Goal: Information Seeking & Learning: Check status

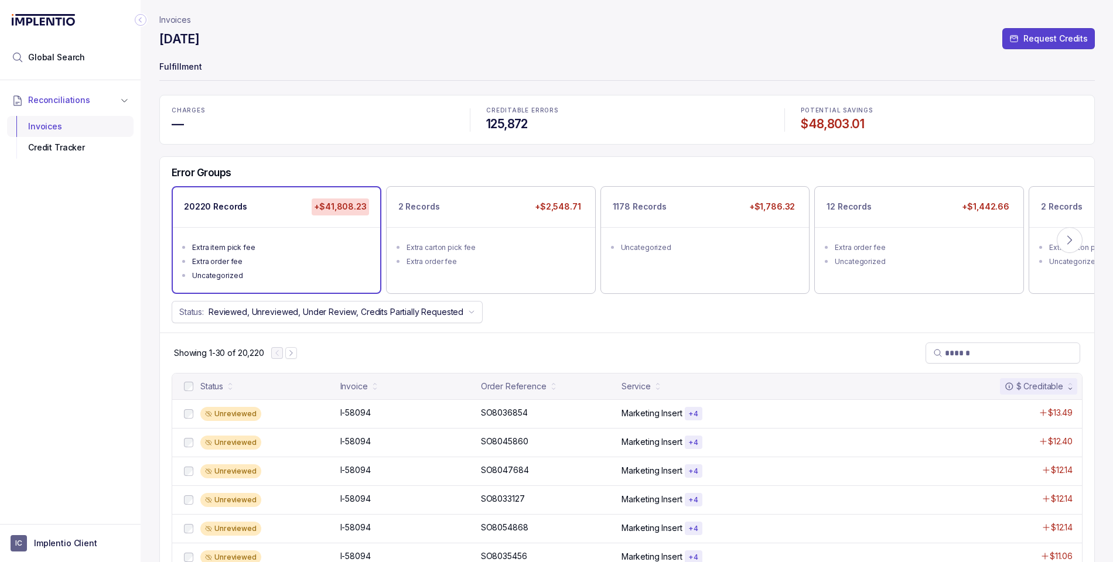
click at [45, 120] on div "Invoices" at bounding box center [70, 126] width 108 height 21
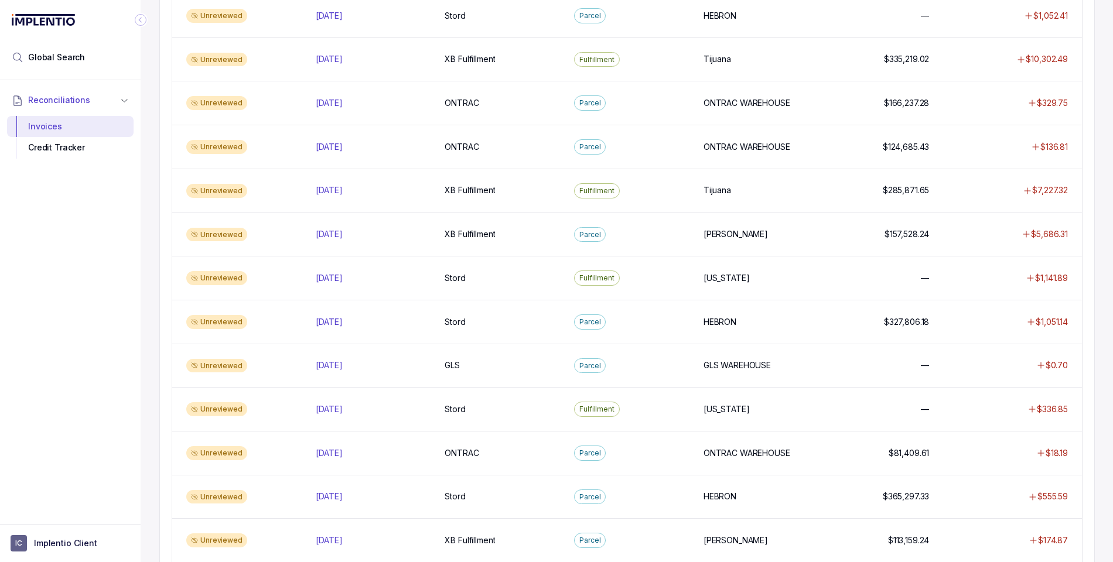
scroll to position [524, 0]
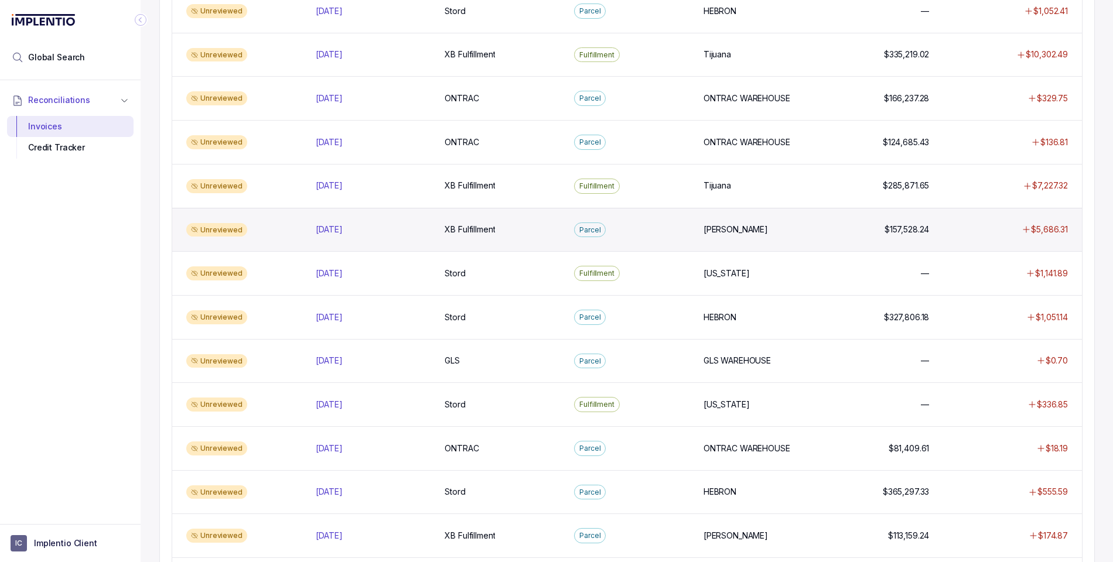
click at [641, 230] on div "Parcel" at bounding box center [631, 230] width 125 height 15
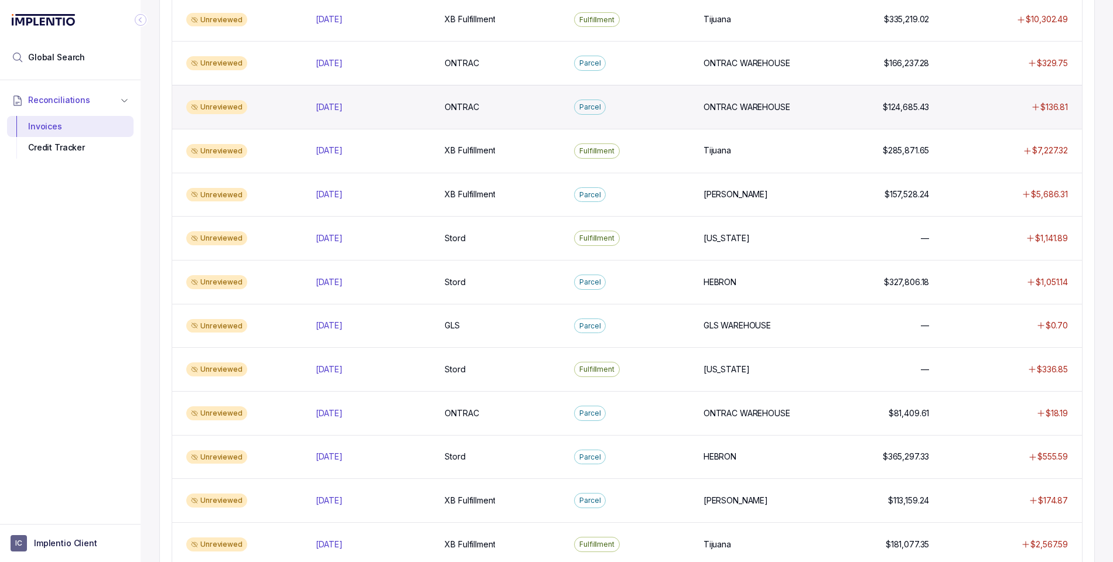
scroll to position [558, 0]
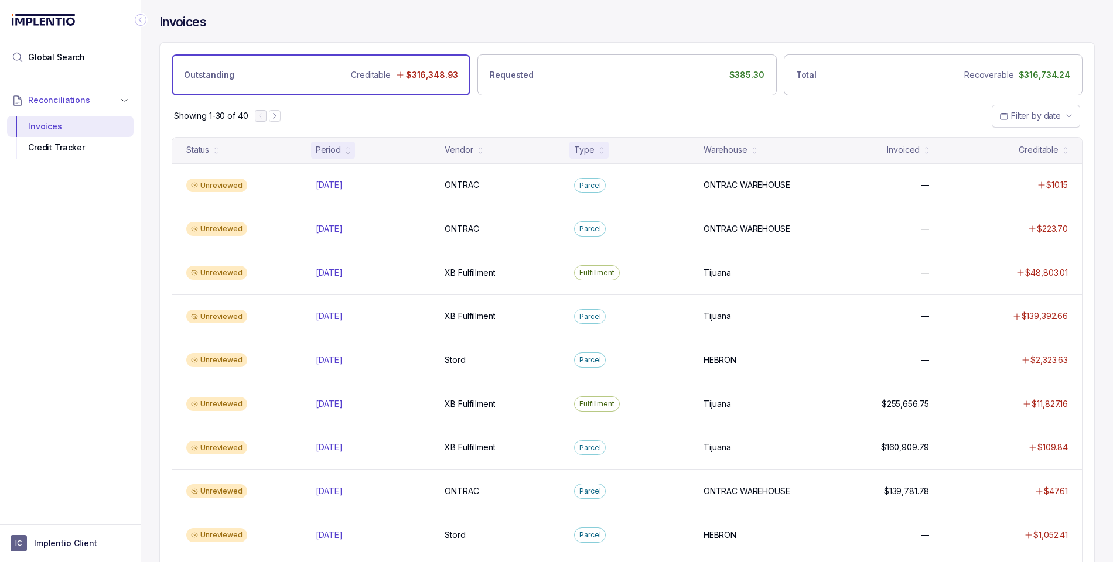
click at [586, 150] on div "Type" at bounding box center [584, 150] width 20 height 12
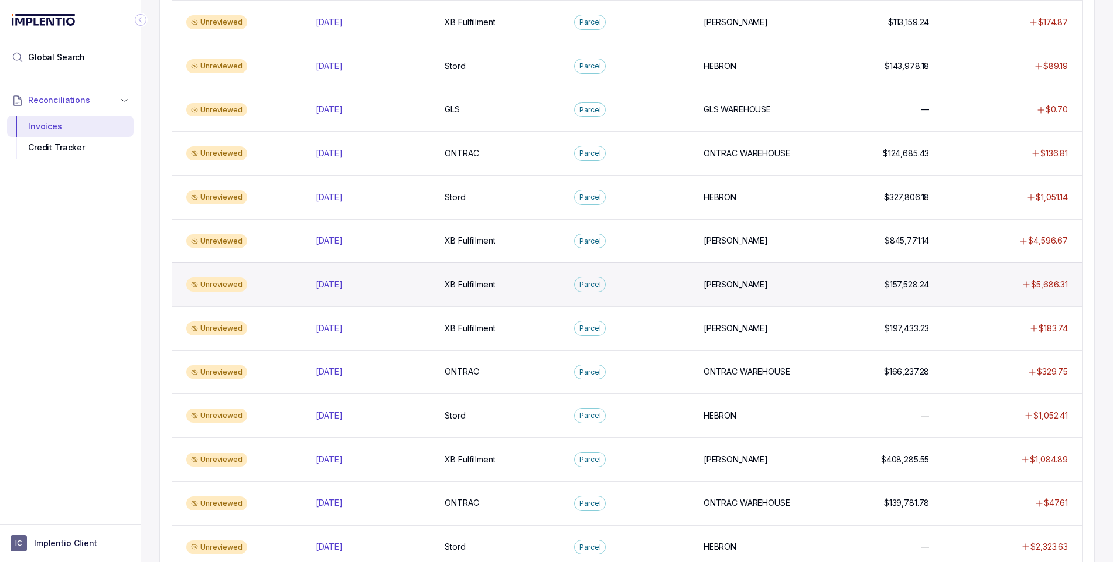
scroll to position [211, 0]
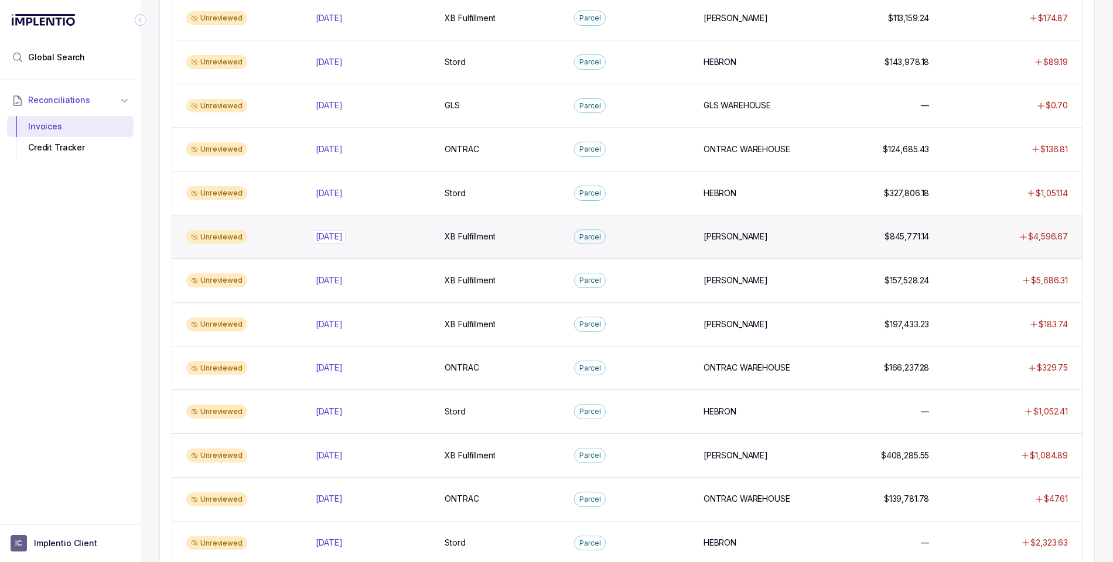
click at [325, 236] on p "[DATE]" at bounding box center [329, 236] width 33 height 13
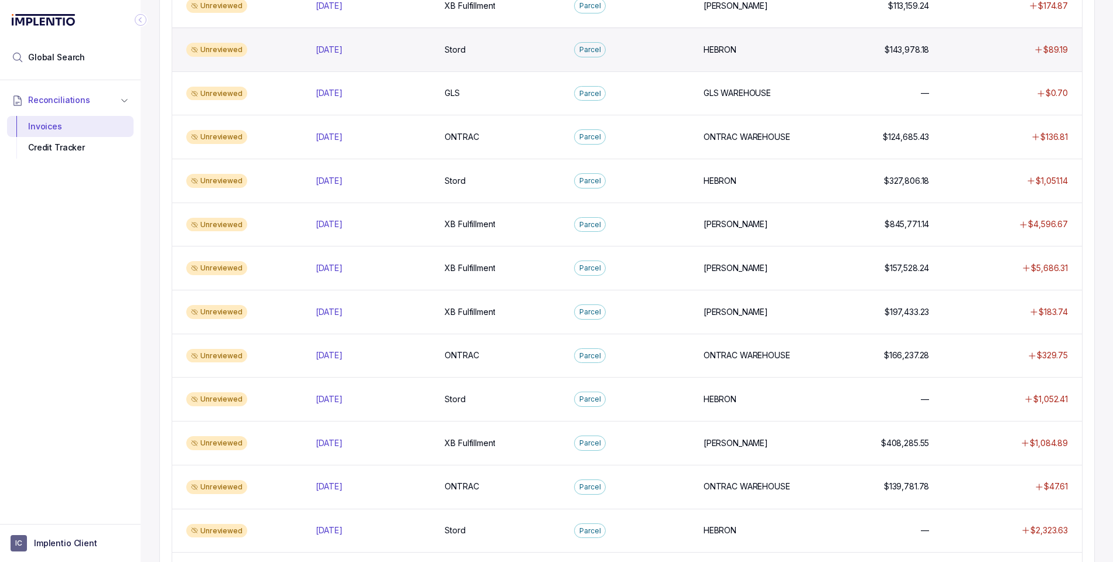
scroll to position [225, 0]
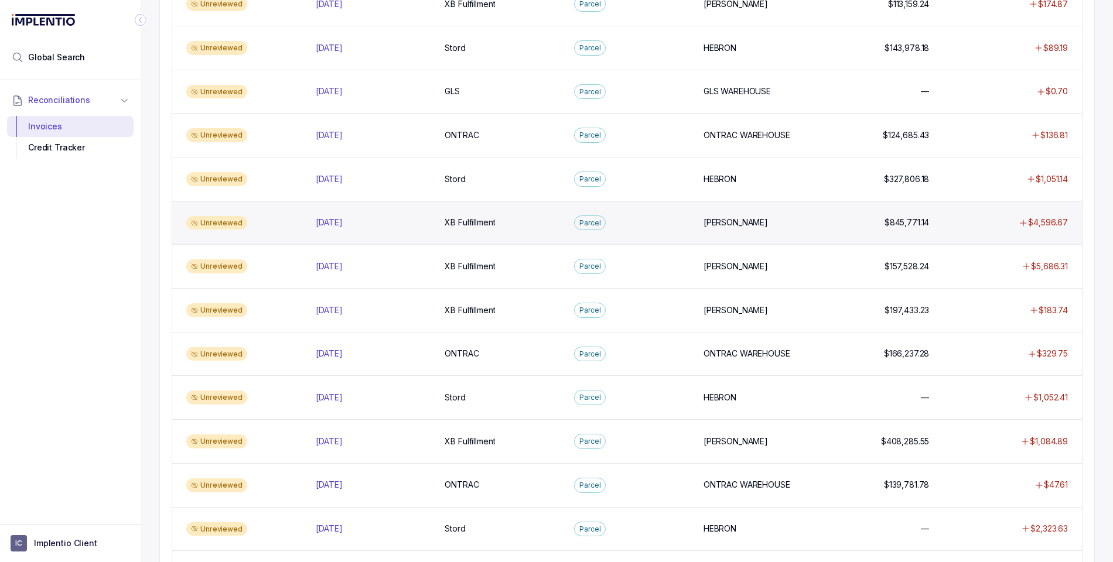
click at [273, 222] on div "Unreviewed" at bounding box center [244, 223] width 125 height 14
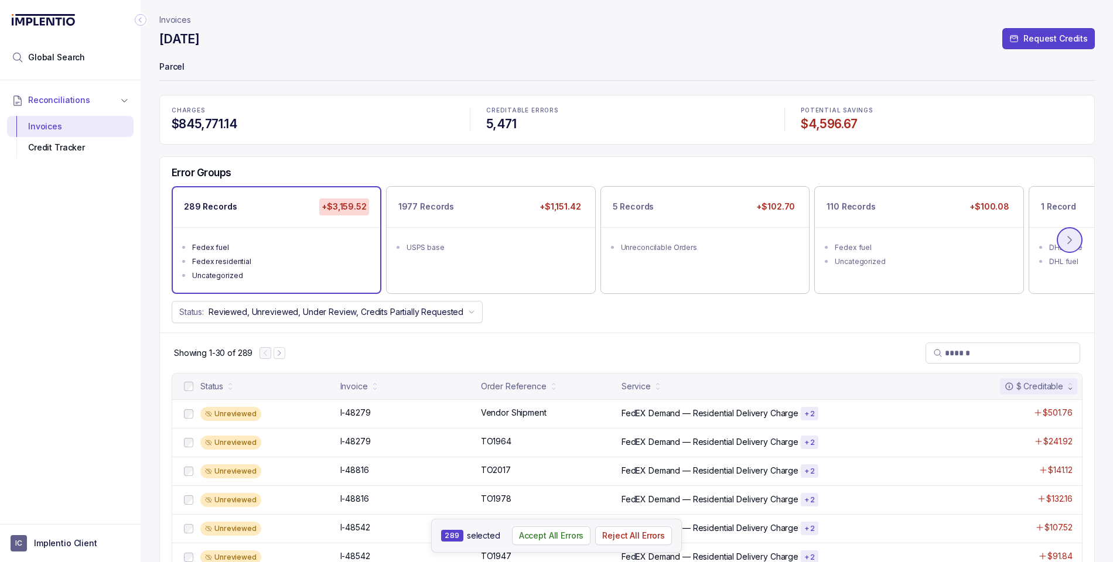
click at [916, 237] on icon at bounding box center [1070, 240] width 12 height 12
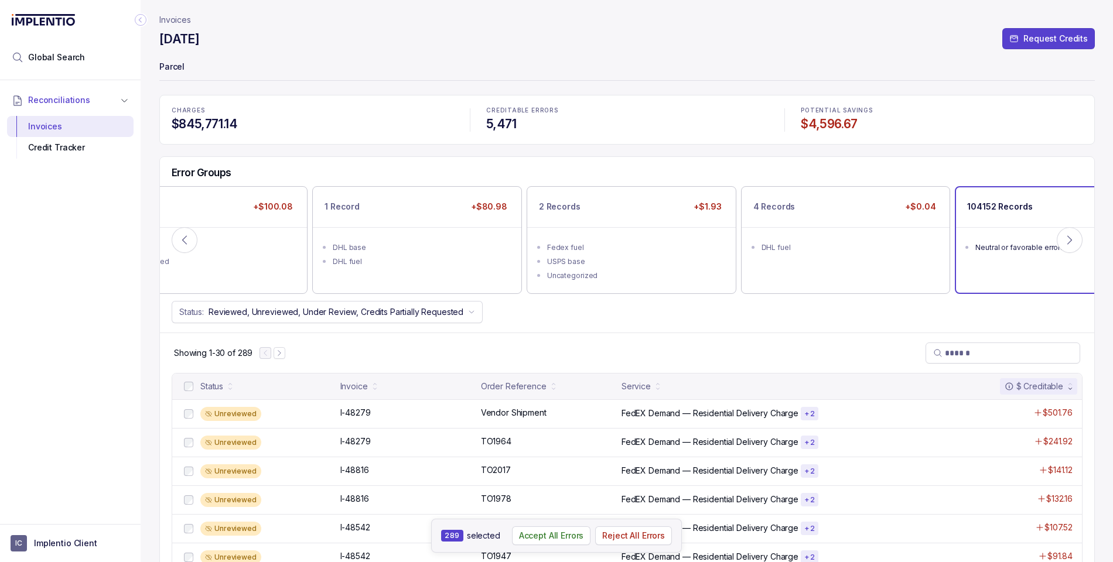
click at [916, 228] on ul "Neutral or favorable errors" at bounding box center [1059, 245] width 207 height 37
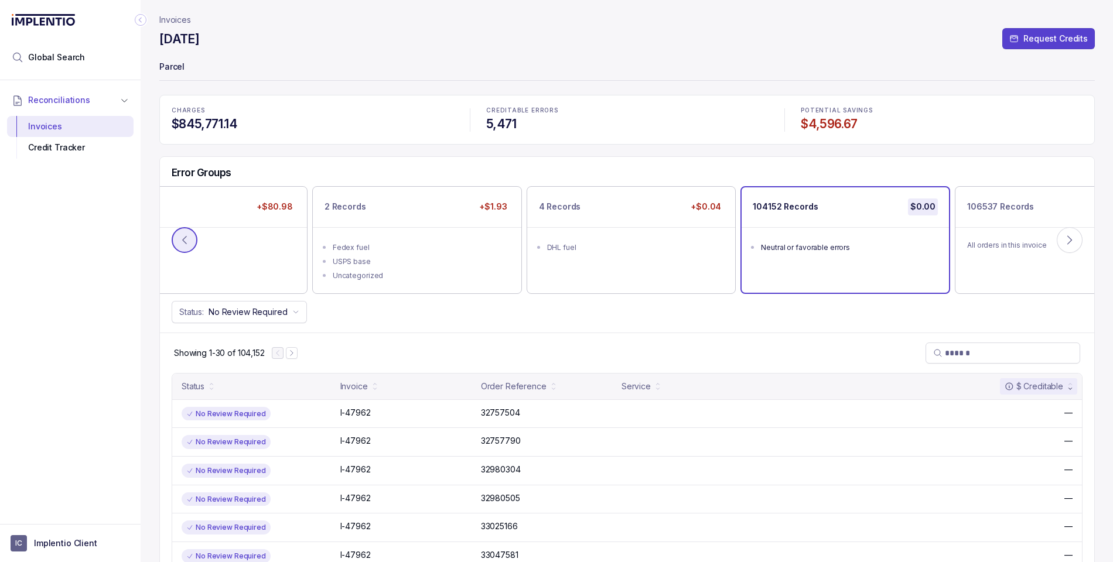
click at [175, 235] on button at bounding box center [185, 240] width 26 height 26
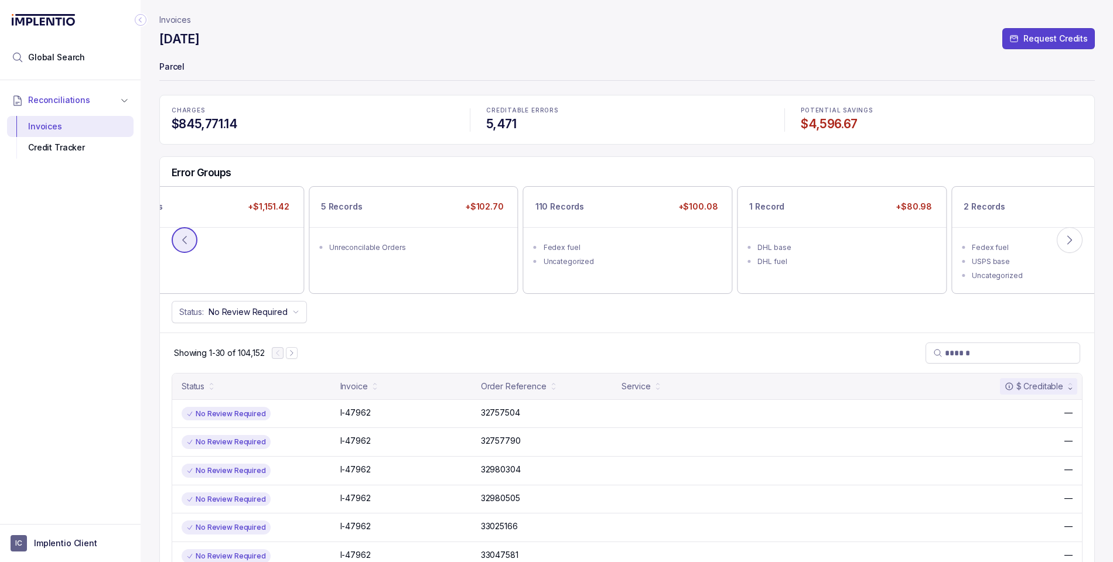
click at [175, 235] on button at bounding box center [185, 240] width 26 height 26
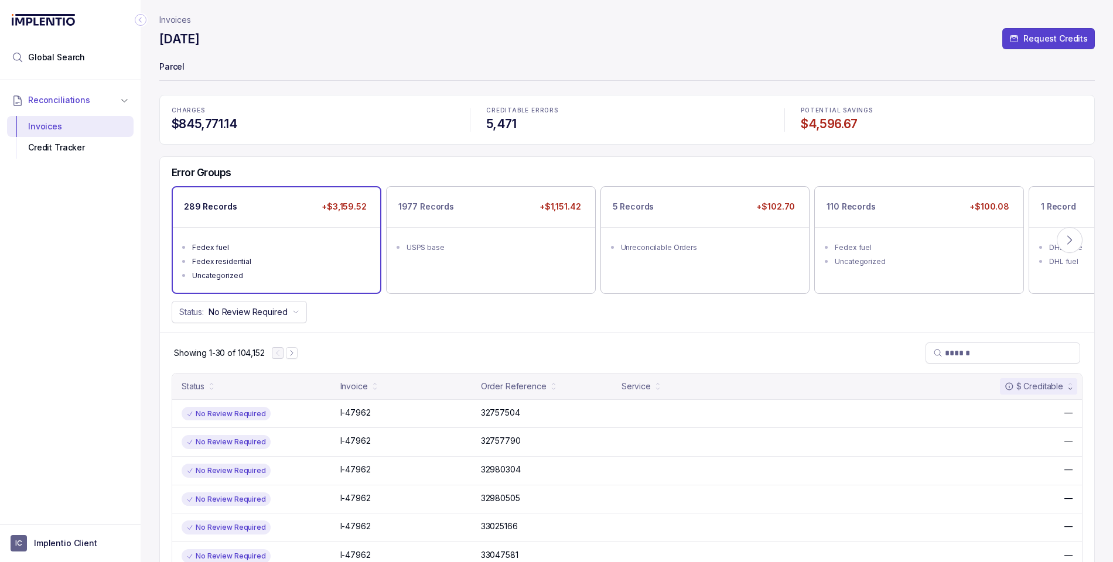
click at [244, 212] on div "289 Records +$3,159.52" at bounding box center [276, 206] width 207 height 39
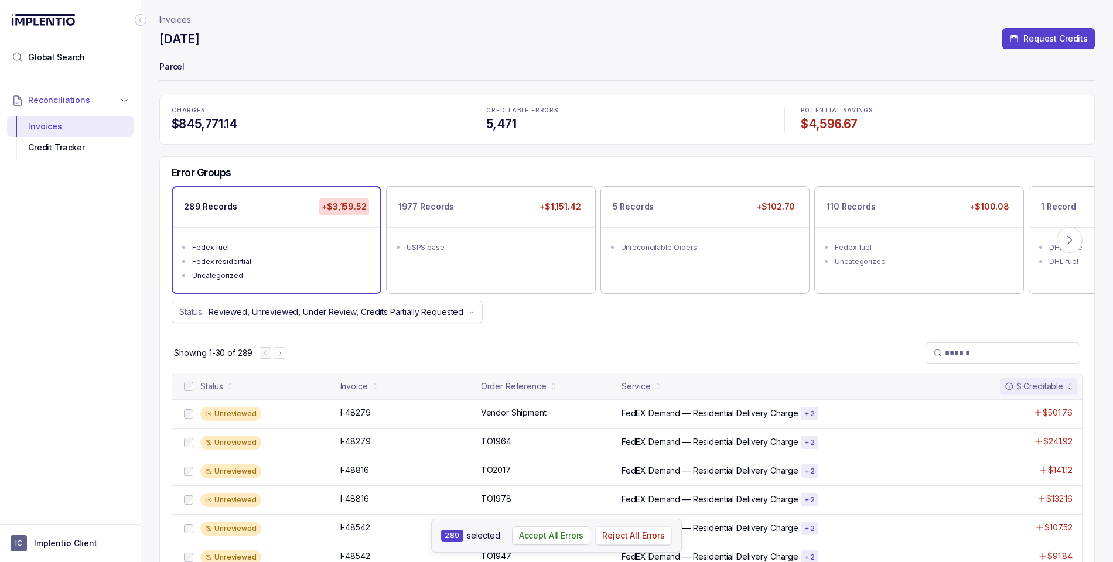
click at [644, 534] on p "Reject All Errors" at bounding box center [633, 536] width 63 height 12
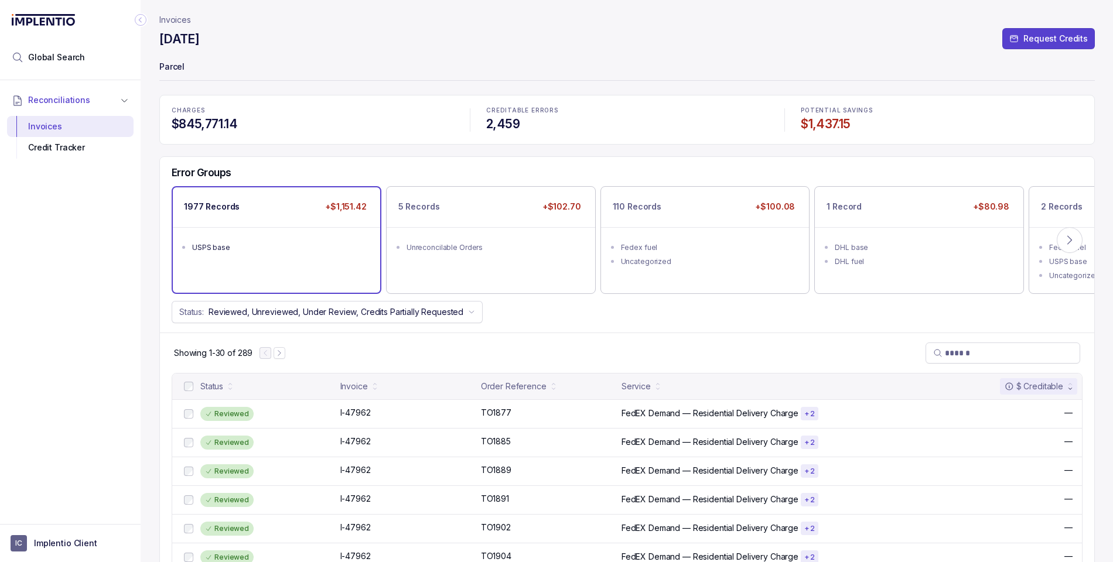
click at [260, 217] on div "1977 Records +$1,151.42" at bounding box center [276, 206] width 207 height 39
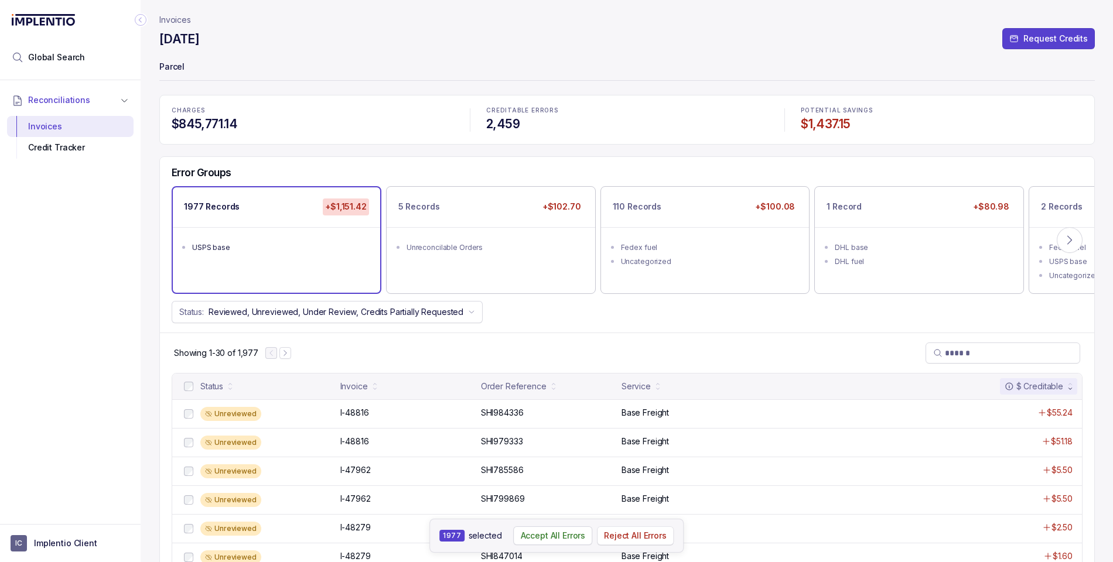
click at [651, 533] on p "Reject All Errors" at bounding box center [635, 536] width 63 height 12
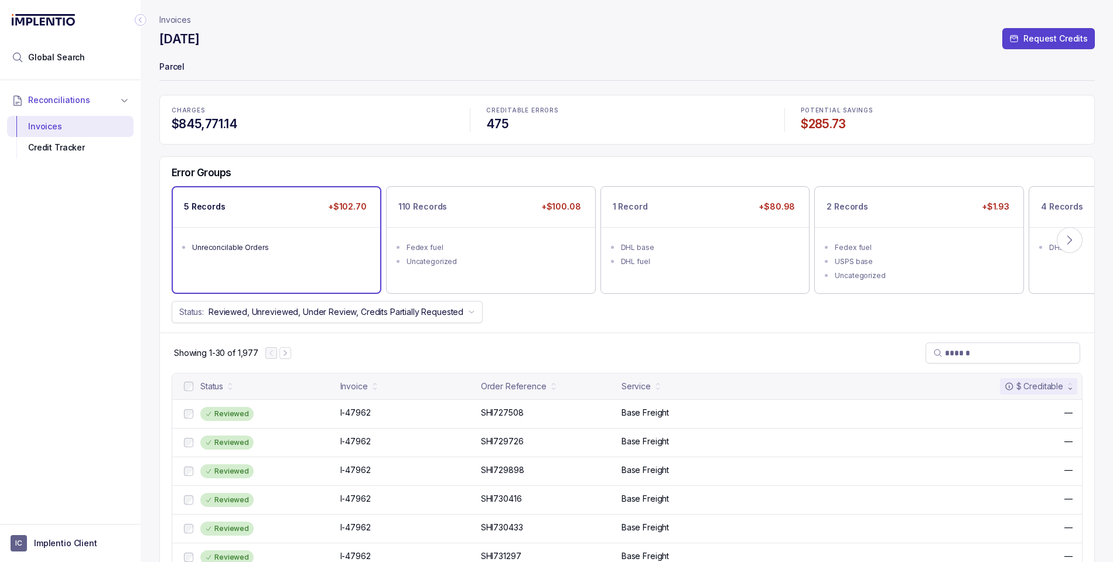
click at [257, 237] on ul "Unreconcilable Orders" at bounding box center [276, 245] width 207 height 37
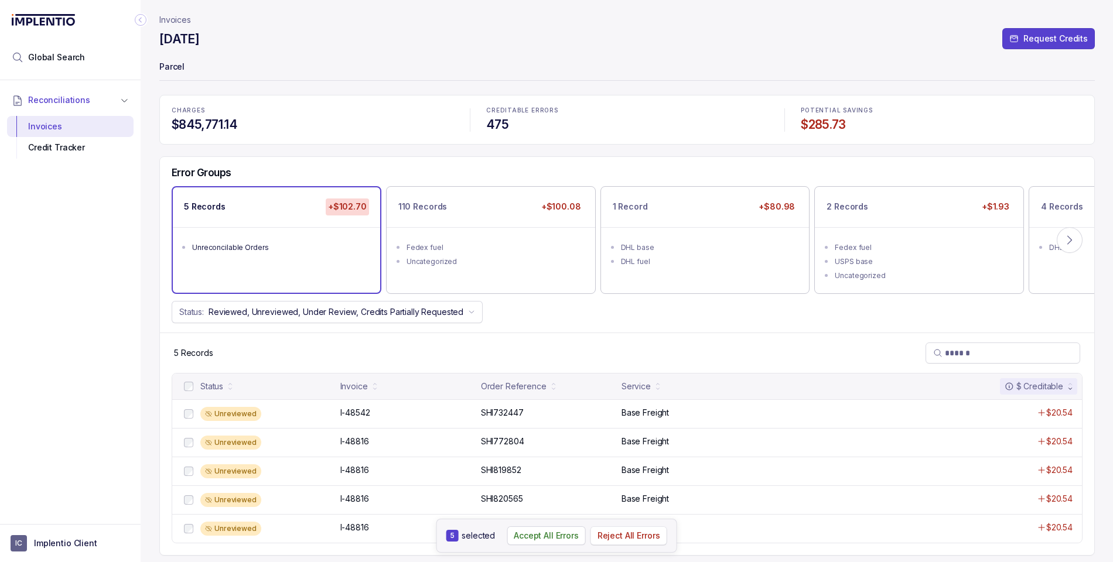
click at [642, 538] on p "Reject All Errors" at bounding box center [629, 536] width 63 height 12
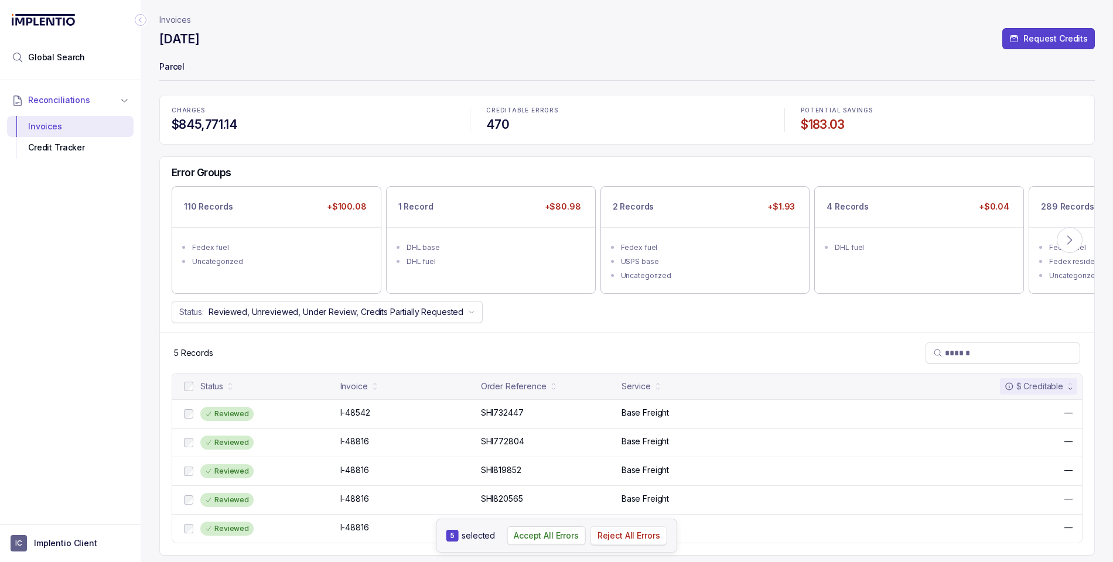
click at [615, 538] on p "Reject All Errors" at bounding box center [629, 536] width 63 height 12
click at [139, 18] on icon "Collapse Icon" at bounding box center [141, 20] width 12 height 12
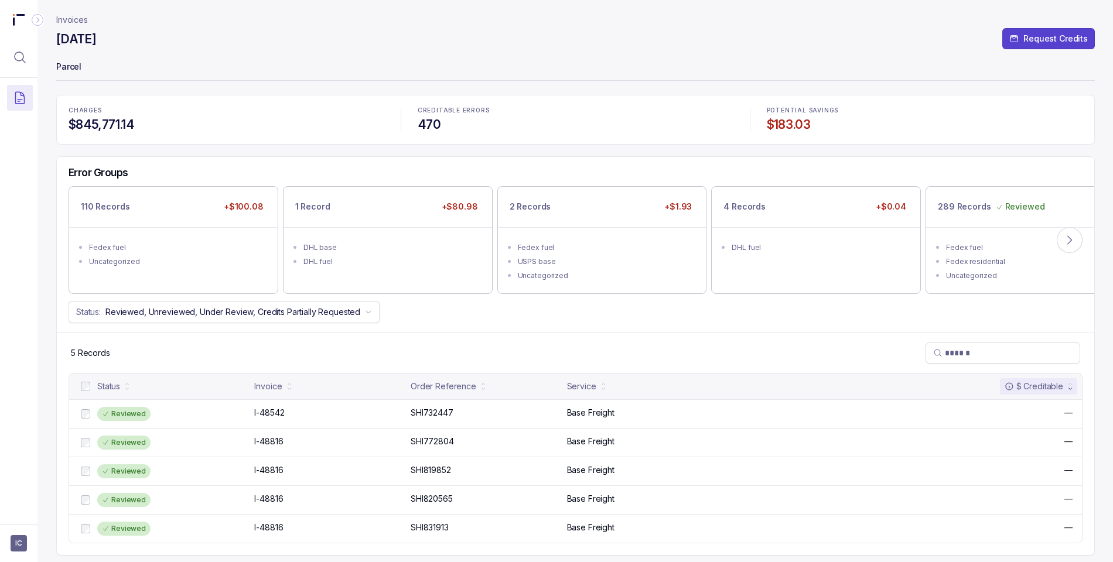
click at [35, 18] on icon "Collapse Icon" at bounding box center [38, 20] width 12 height 12
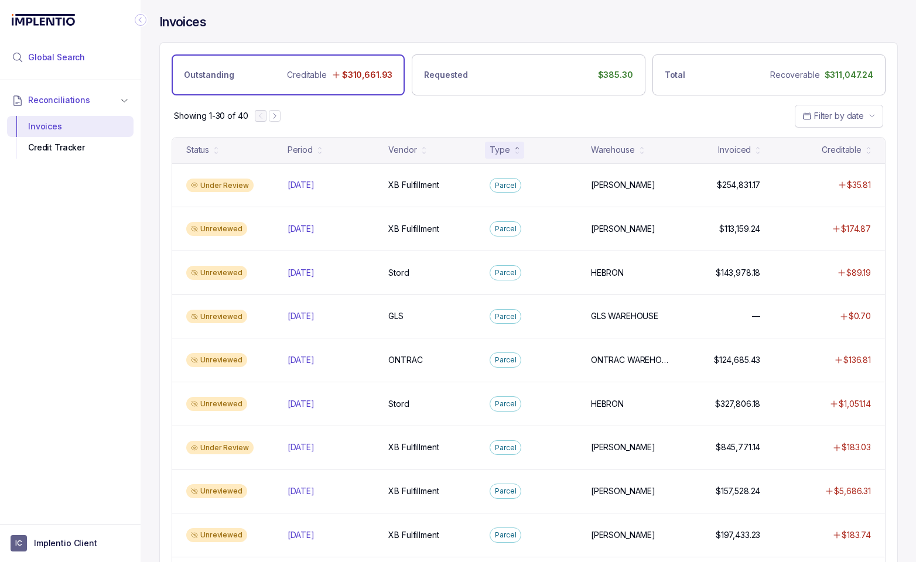
click at [59, 60] on span "Global Search" at bounding box center [56, 58] width 57 height 12
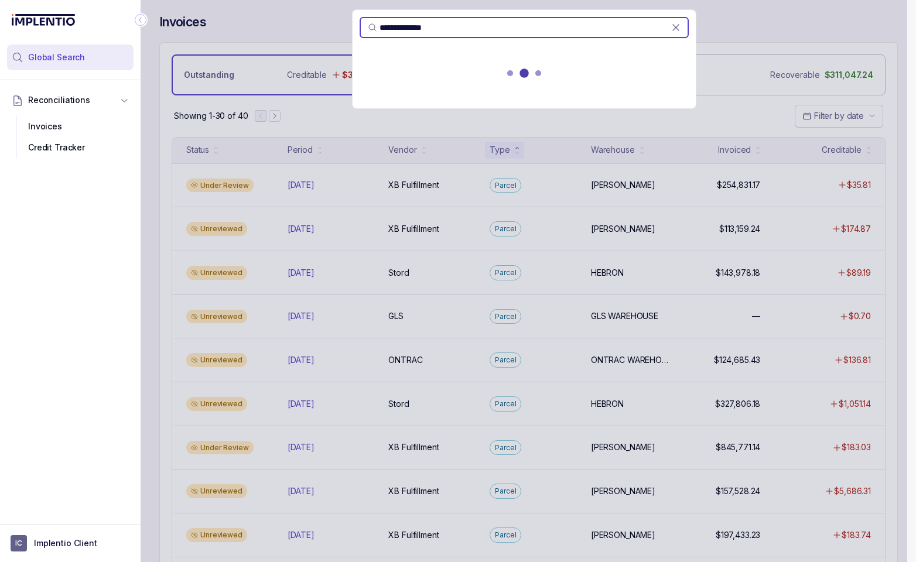
type input "**********"
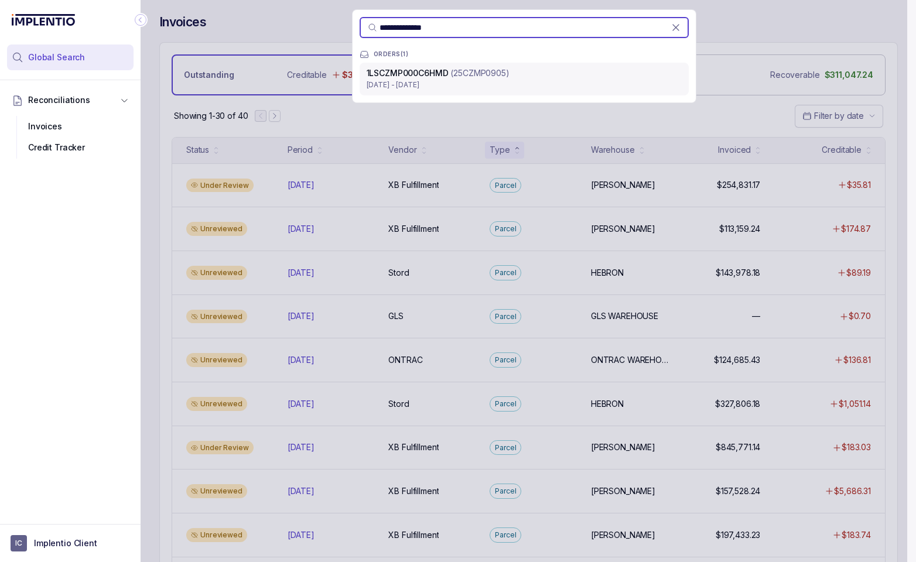
click at [438, 83] on p "[DATE] - [DATE]" at bounding box center [524, 85] width 315 height 12
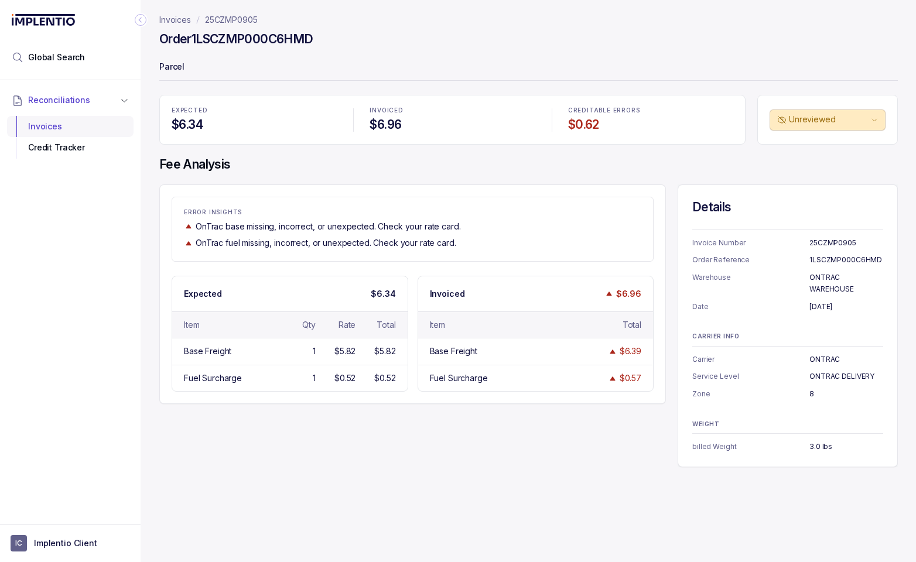
click at [49, 130] on div "Invoices" at bounding box center [70, 126] width 108 height 21
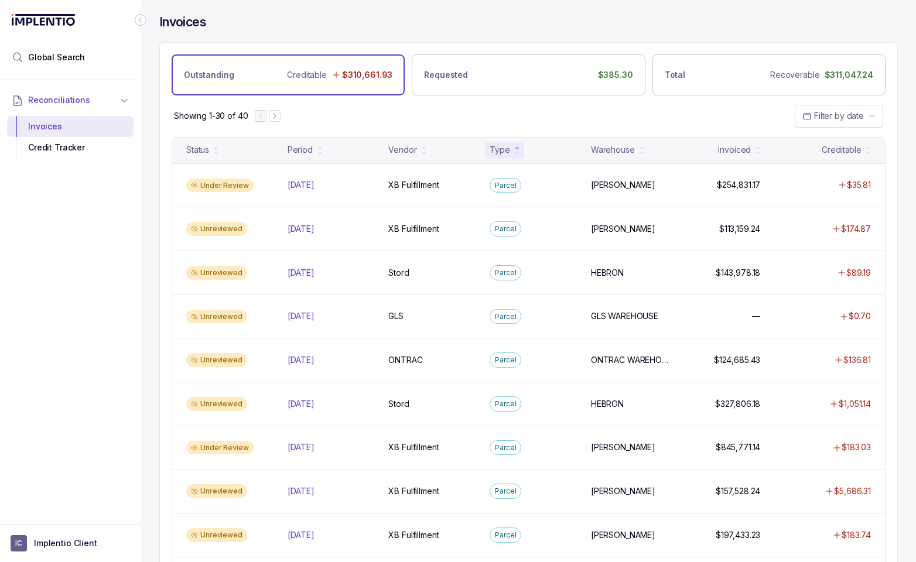
click at [499, 146] on div "Type" at bounding box center [500, 150] width 20 height 12
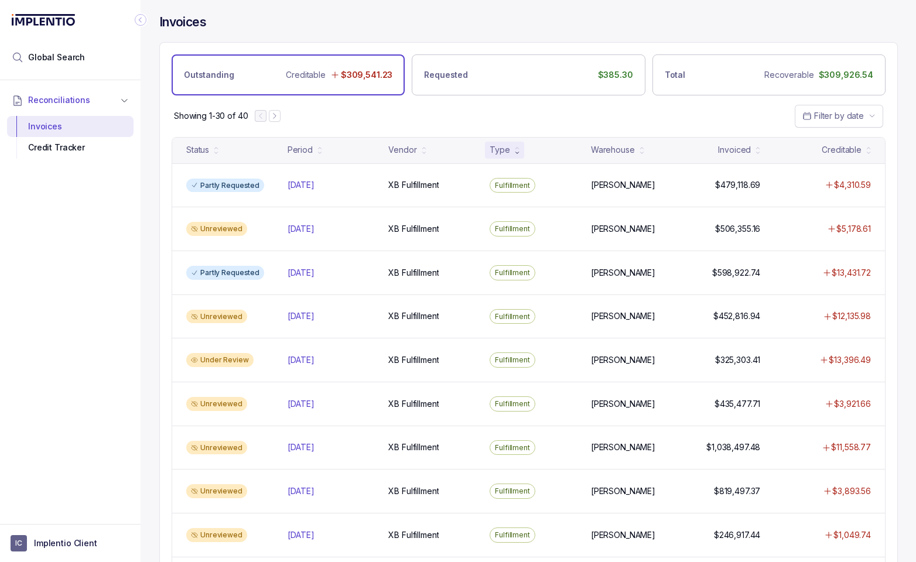
click at [502, 146] on div "Type" at bounding box center [500, 150] width 20 height 12
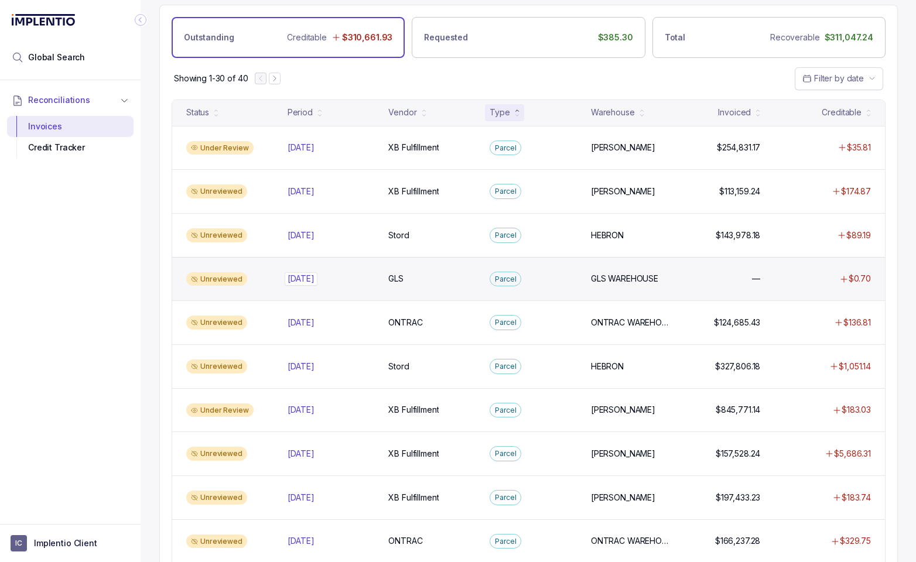
scroll to position [50, 0]
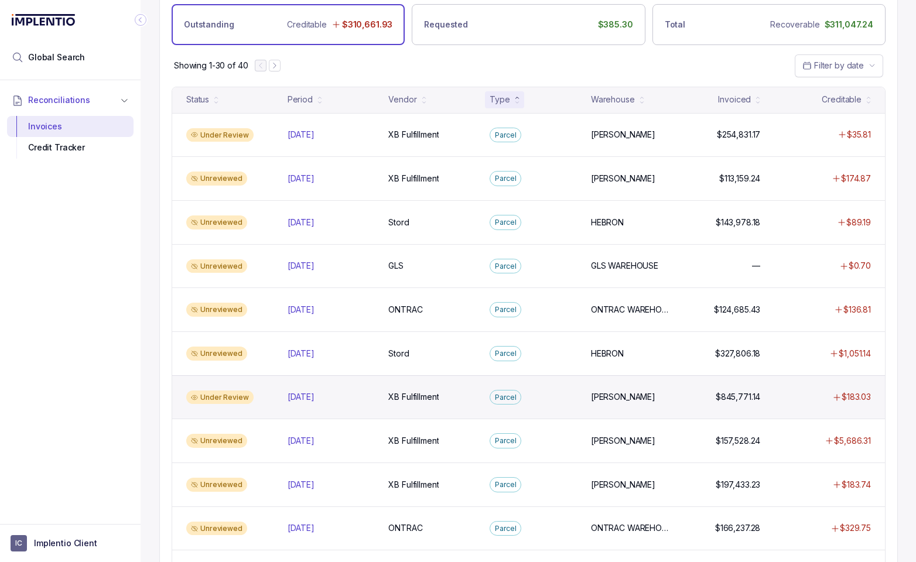
click at [262, 401] on div "Under Review" at bounding box center [230, 398] width 97 height 14
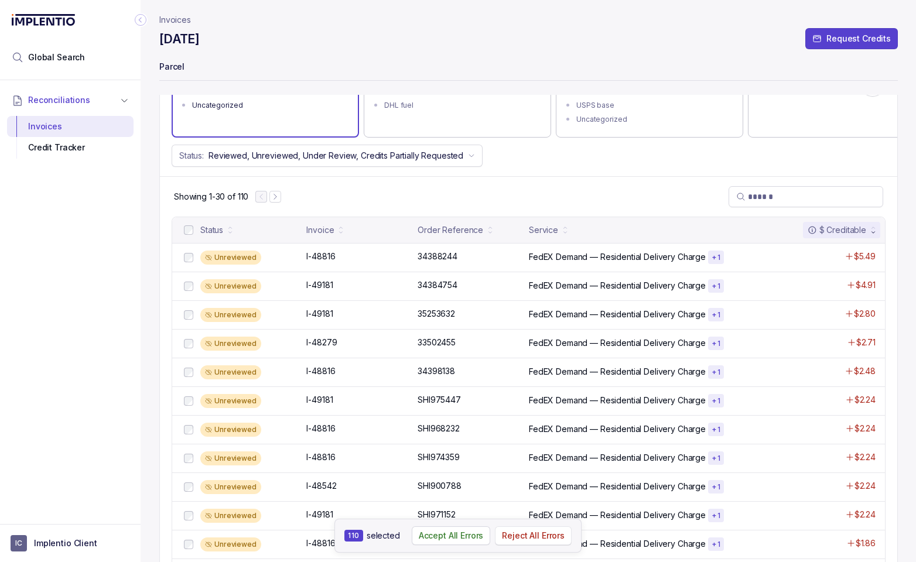
click at [534, 536] on p "Reject All Errors" at bounding box center [533, 536] width 63 height 12
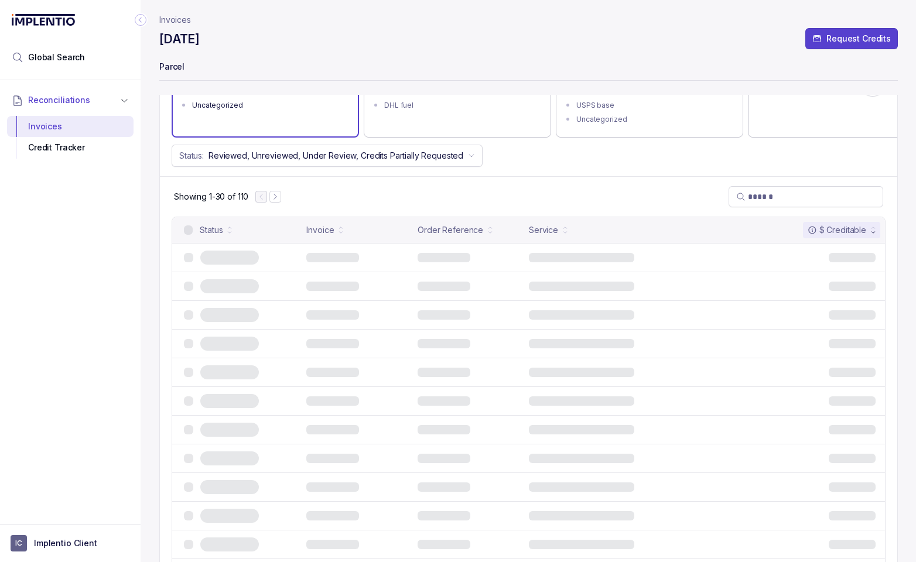
scroll to position [0, 0]
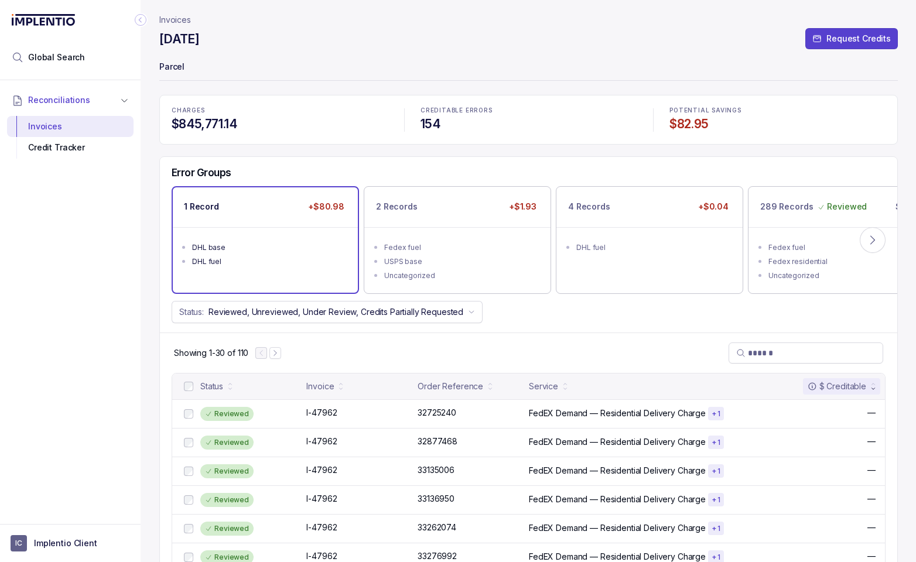
click at [282, 254] on li "DHL fuel" at bounding box center [273, 261] width 163 height 14
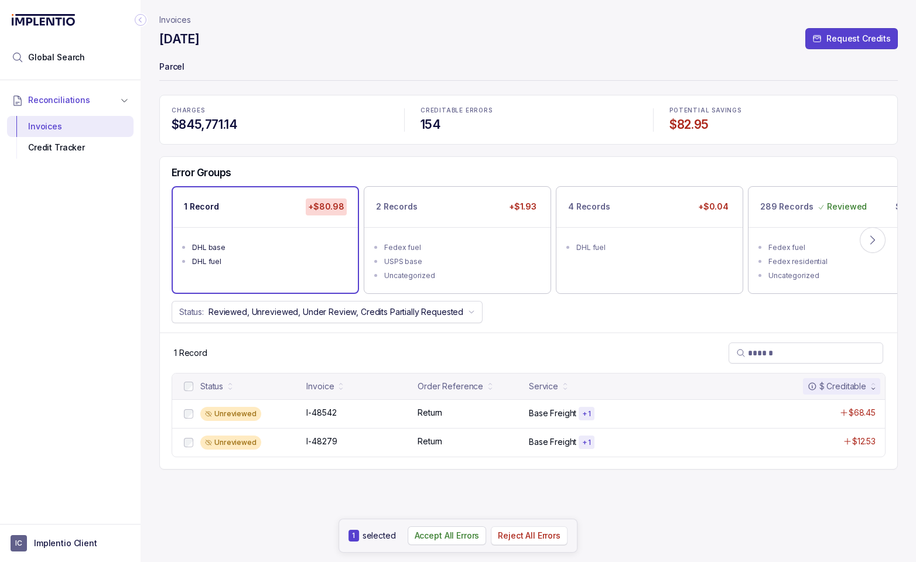
click at [522, 539] on p "Reject All Errors" at bounding box center [529, 536] width 63 height 12
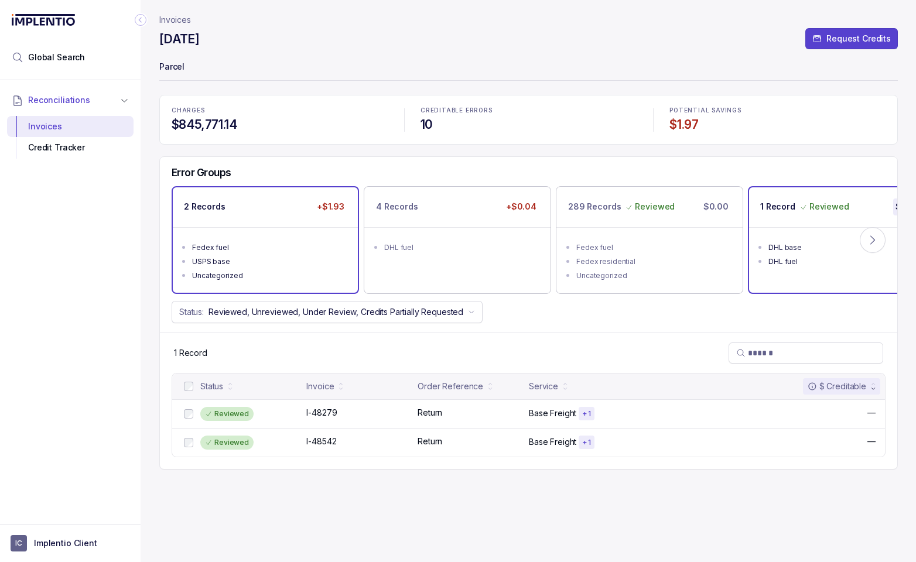
click at [254, 221] on div "2 Records +$1.93" at bounding box center [265, 206] width 185 height 39
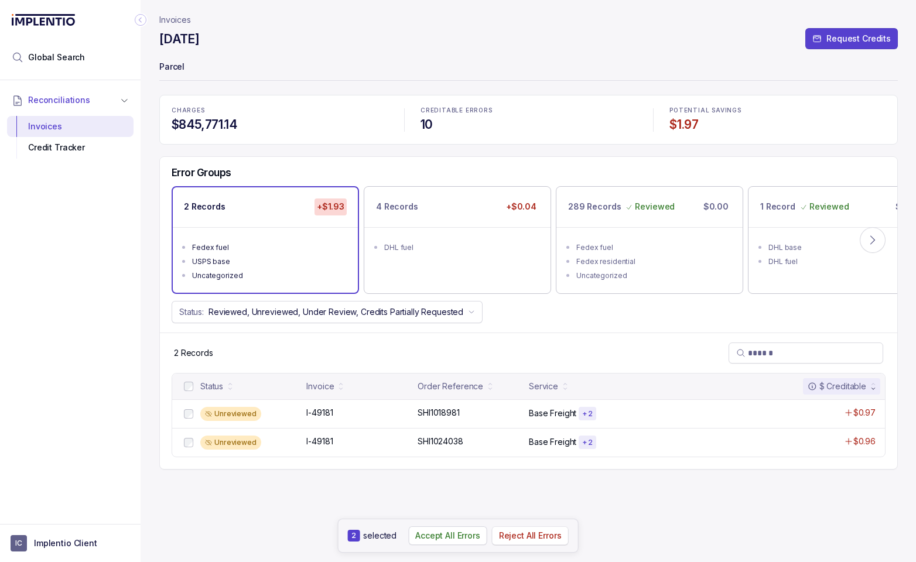
click at [505, 531] on p "Reject All Errors" at bounding box center [530, 536] width 63 height 12
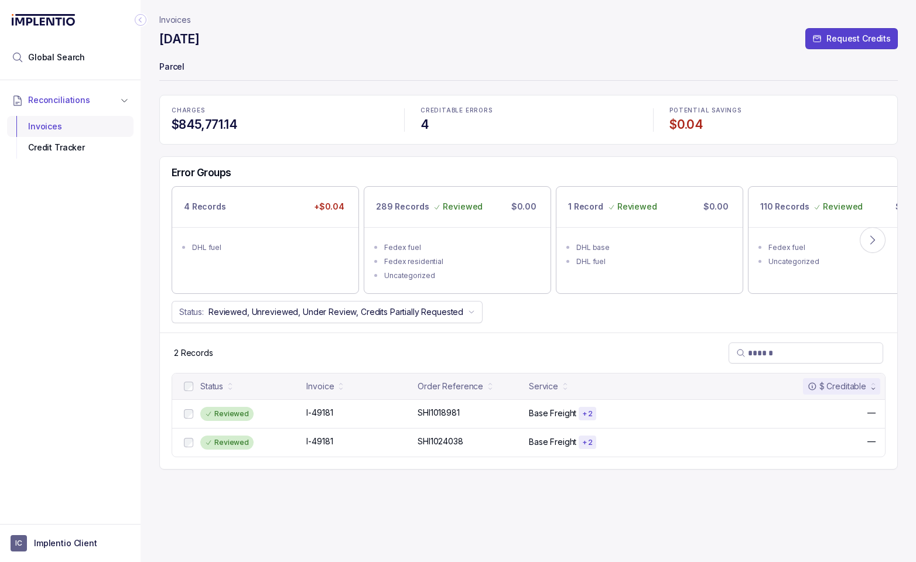
click at [48, 122] on div "Invoices" at bounding box center [70, 126] width 108 height 21
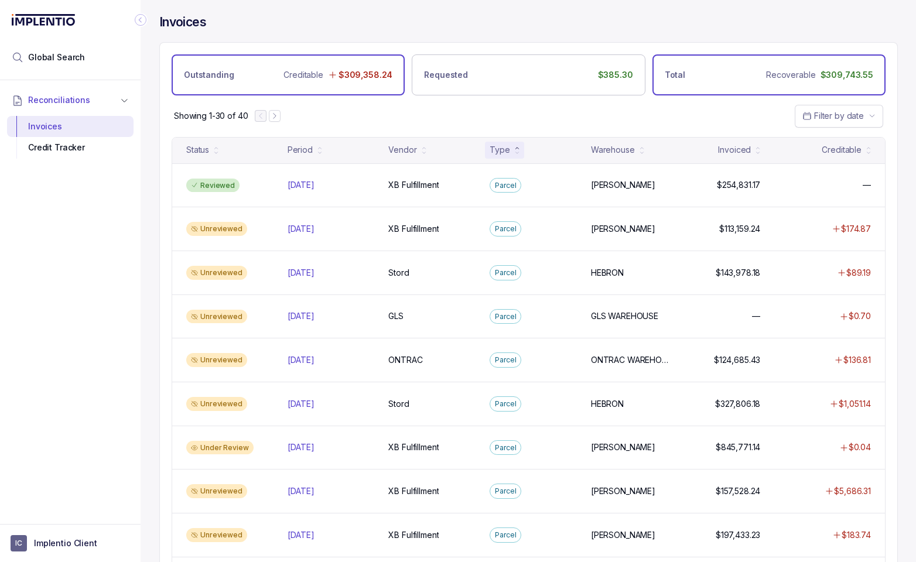
click at [709, 85] on div "Total Recoverable $309,743.55" at bounding box center [769, 74] width 233 height 41
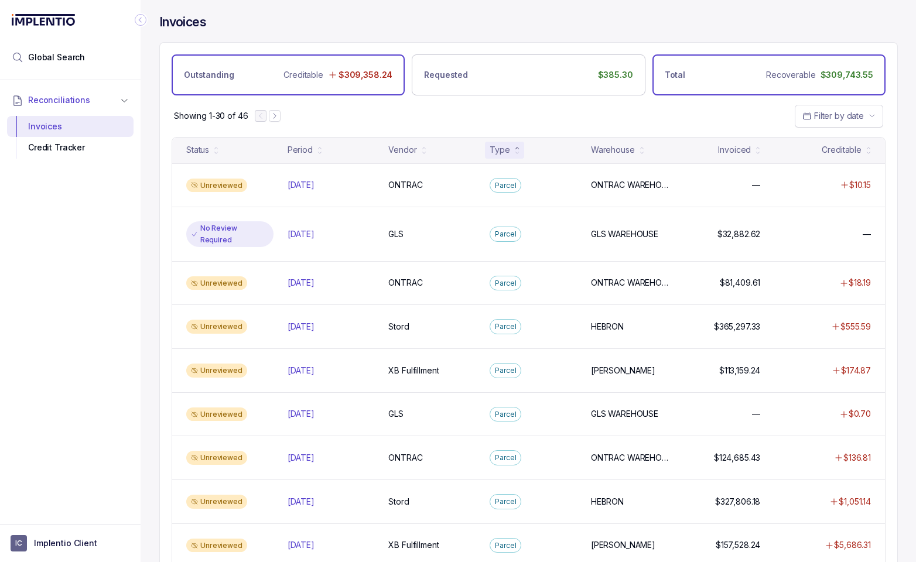
click at [247, 73] on div "Outstanding Creditable $309,358.24" at bounding box center [288, 74] width 233 height 41
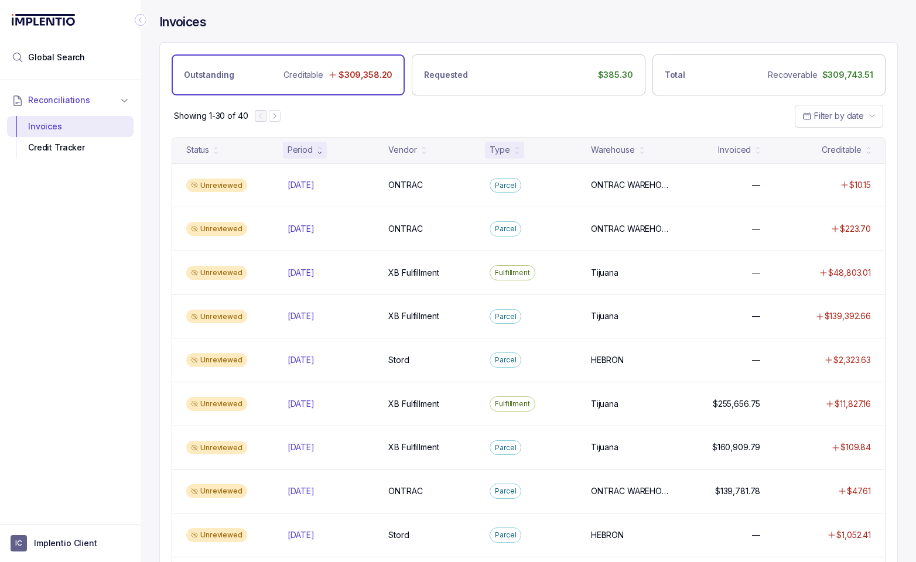
click at [503, 154] on div "Type" at bounding box center [500, 150] width 20 height 12
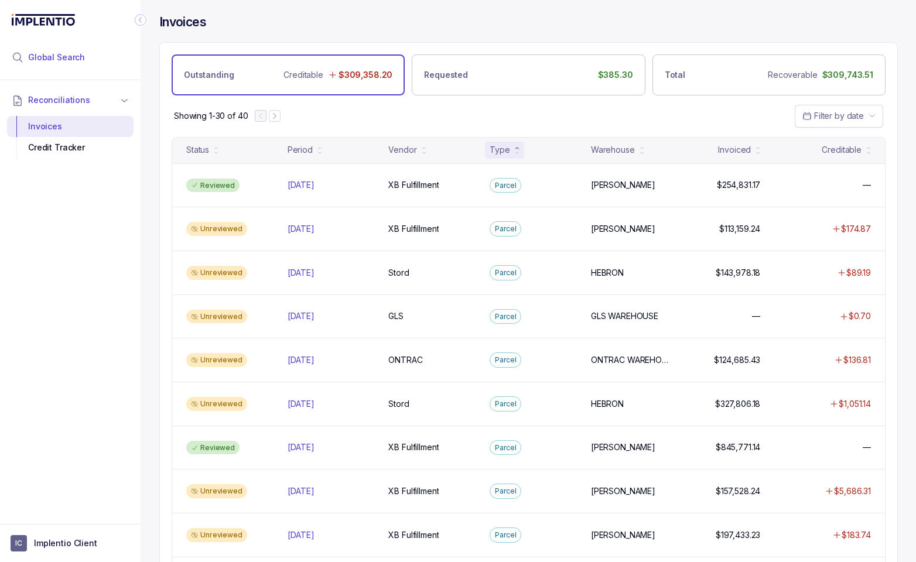
click at [56, 59] on span "Global Search" at bounding box center [56, 58] width 57 height 12
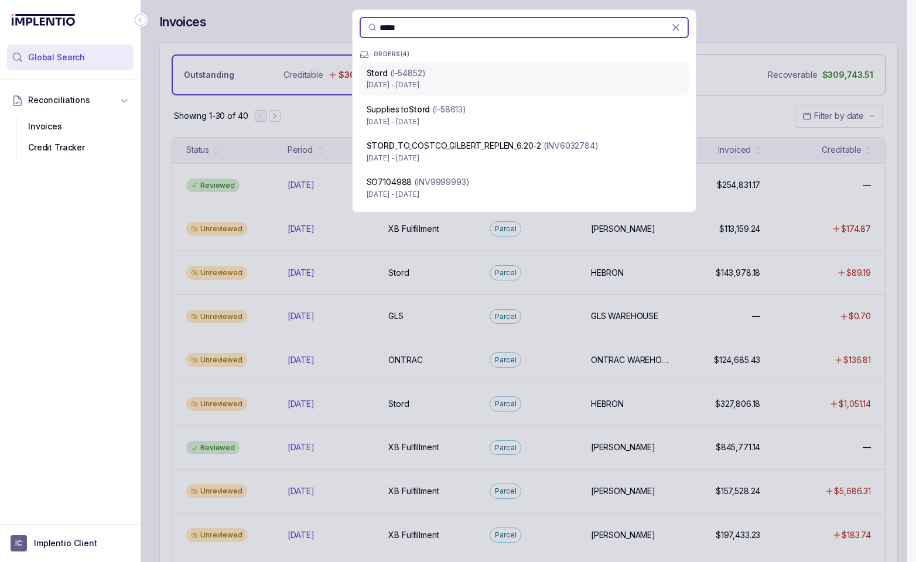
type input "*****"
click at [438, 77] on div "Stord (I-54852)" at bounding box center [524, 73] width 315 height 12
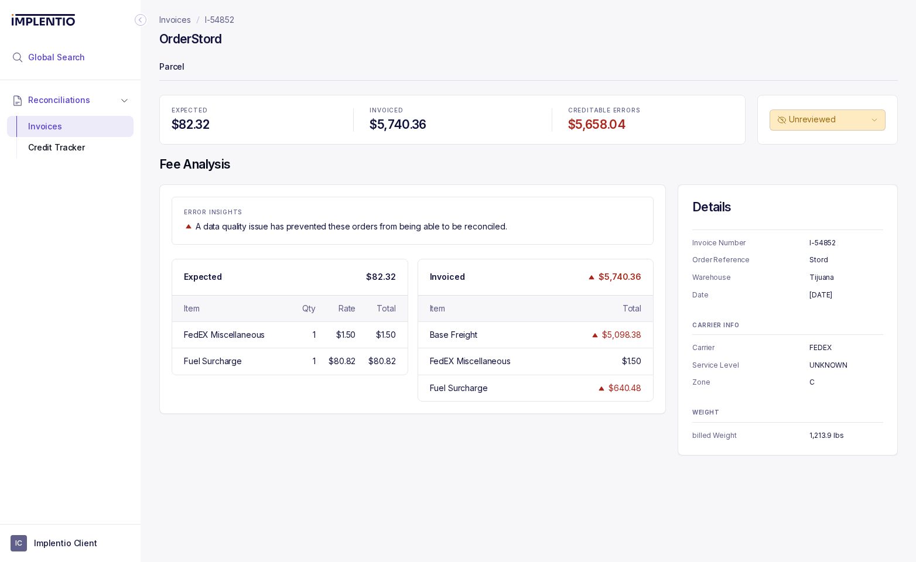
click at [69, 55] on span "Global Search" at bounding box center [56, 58] width 57 height 12
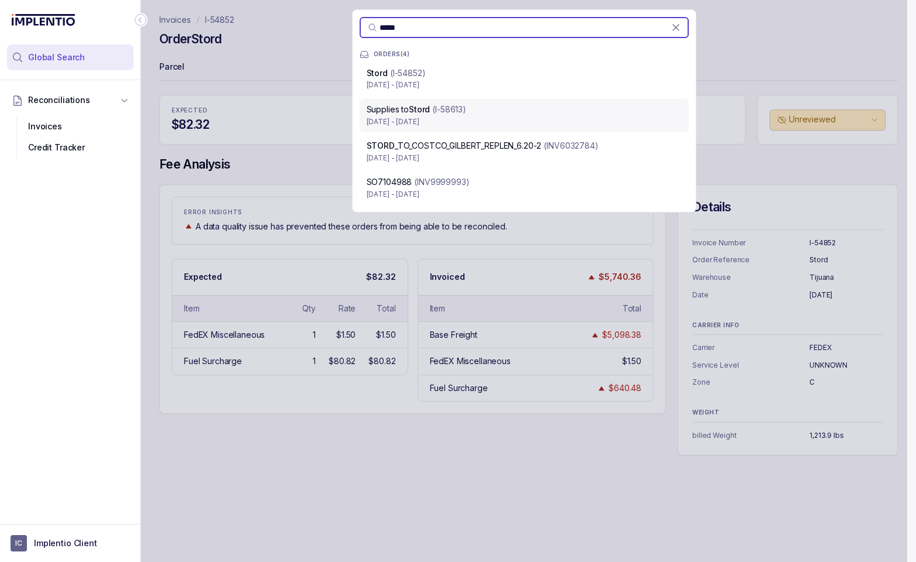
type input "*****"
click at [452, 114] on p "(I-58613)" at bounding box center [449, 110] width 34 height 12
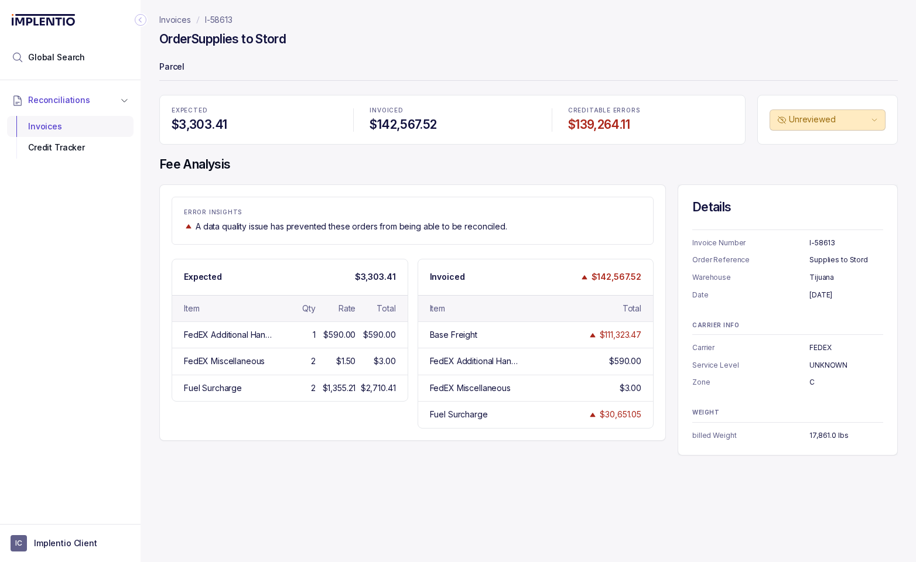
click at [49, 131] on div "Invoices" at bounding box center [70, 126] width 108 height 21
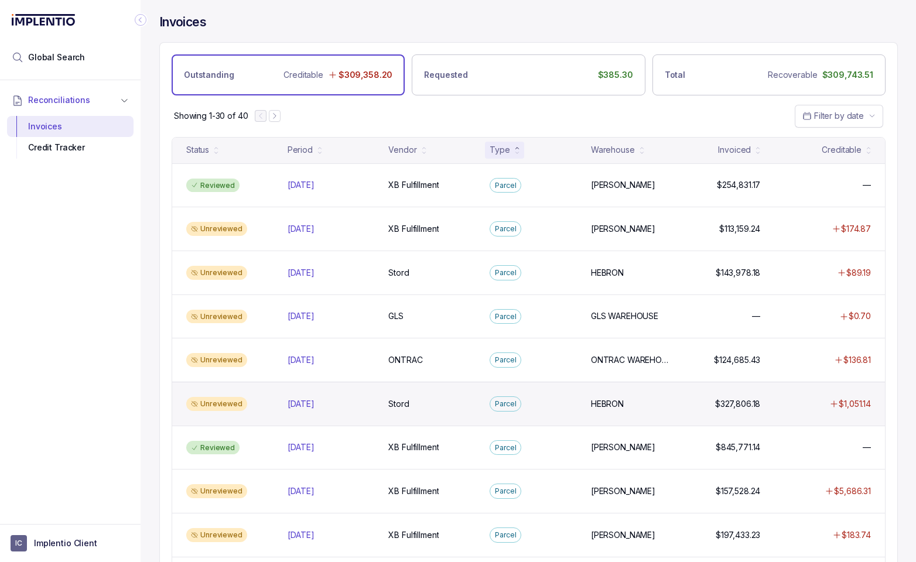
click at [282, 403] on div "Unreviewed May 2025 May 2025 Stord Stord Parcel HEBRON HEBRON $327,806.18 $327,…" at bounding box center [528, 404] width 713 height 44
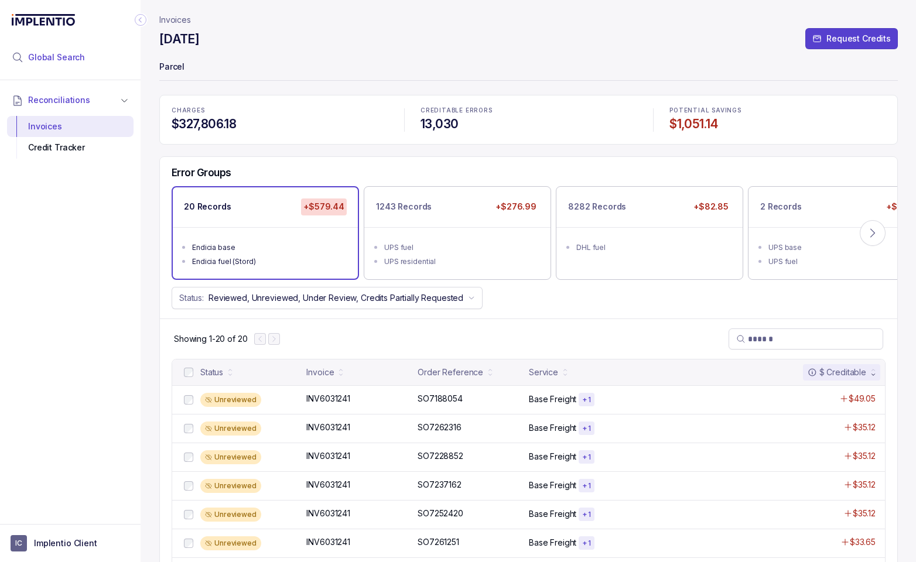
click at [39, 54] on span "Global Search" at bounding box center [56, 58] width 57 height 12
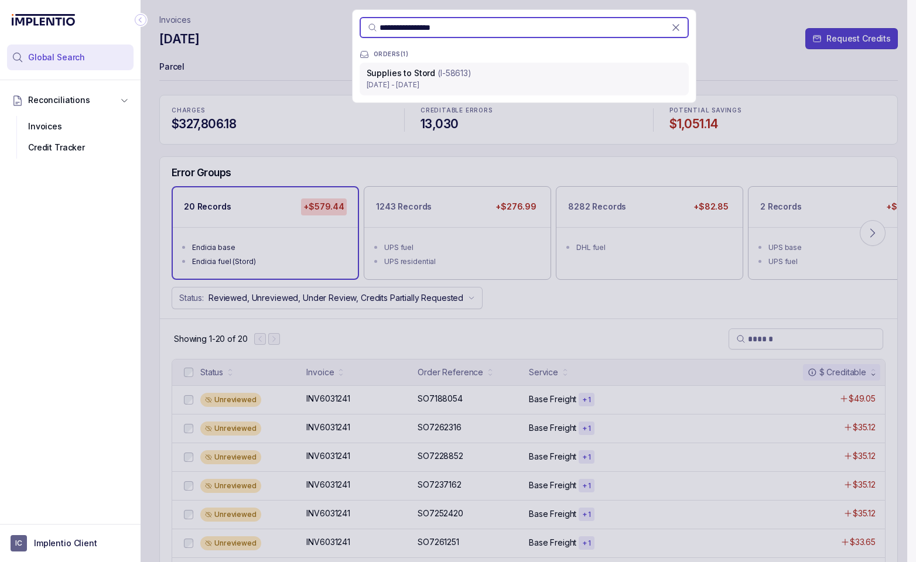
type input "**********"
click at [456, 78] on p "(I-58613)" at bounding box center [455, 73] width 34 height 12
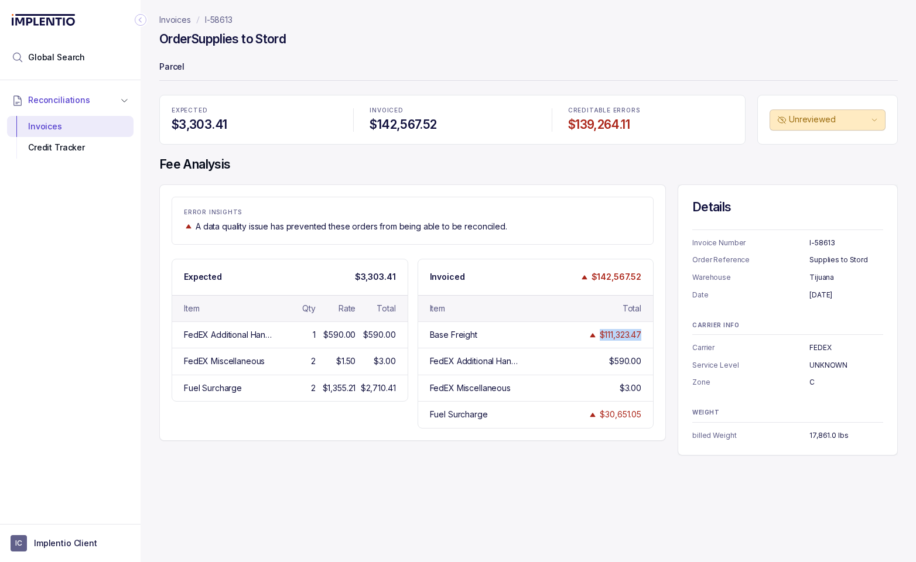
drag, startPoint x: 612, startPoint y: 334, endPoint x: 664, endPoint y: 335, distance: 52.7
click at [666, 335] on div "ERROR INSIGHTS A data quality issue has prevented these orders from being able …" at bounding box center [412, 313] width 507 height 257
